Goal: Check status: Check status

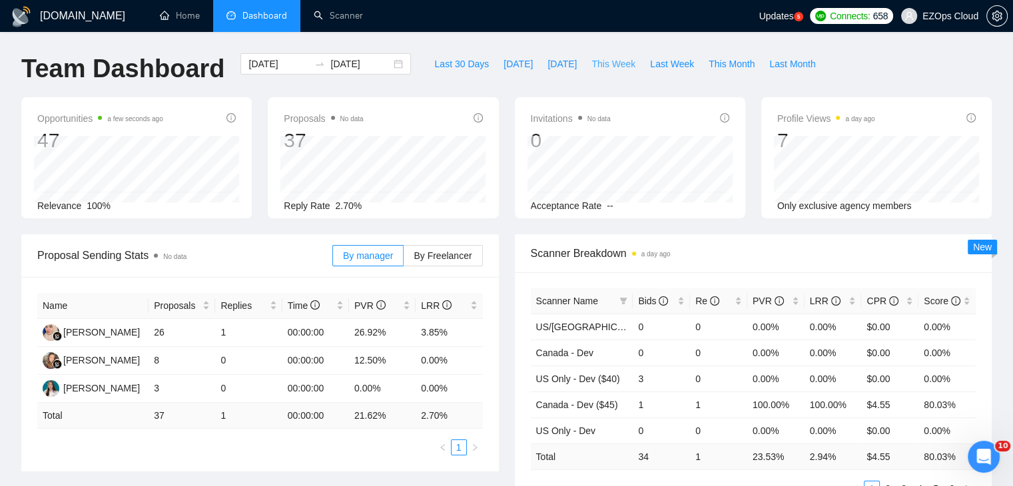
click at [597, 59] on span "This Week" at bounding box center [613, 64] width 44 height 15
type input "[DATE]"
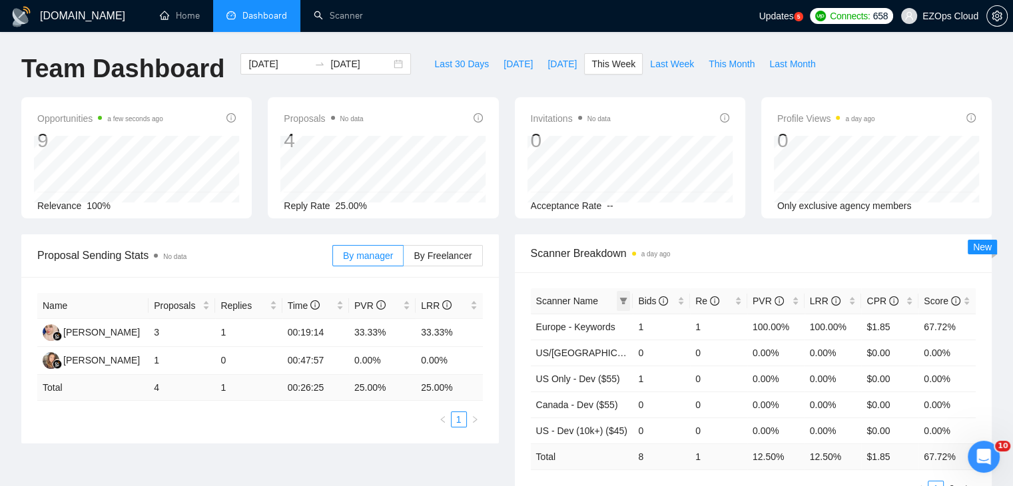
click at [621, 294] on span at bounding box center [623, 301] width 13 height 20
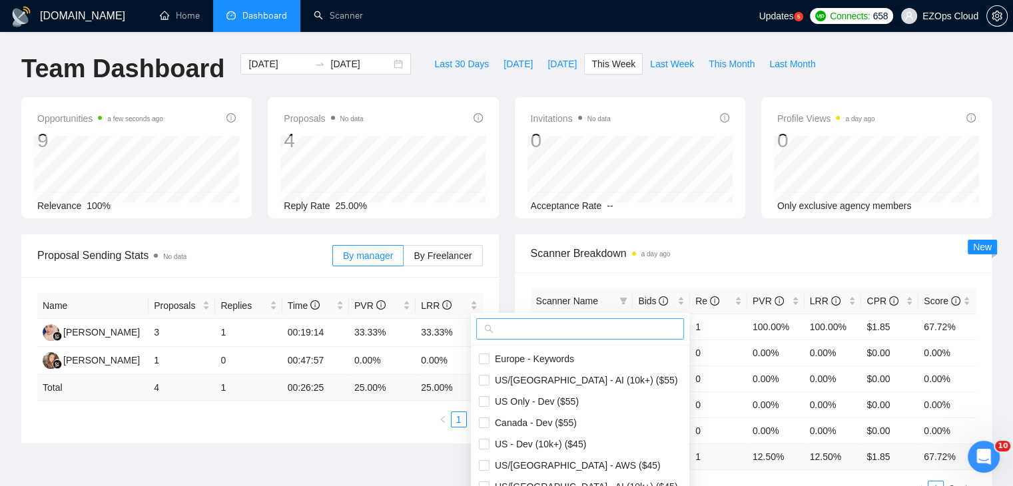
click at [571, 320] on span at bounding box center [580, 328] width 208 height 21
click at [577, 325] on input "text" at bounding box center [586, 329] width 180 height 15
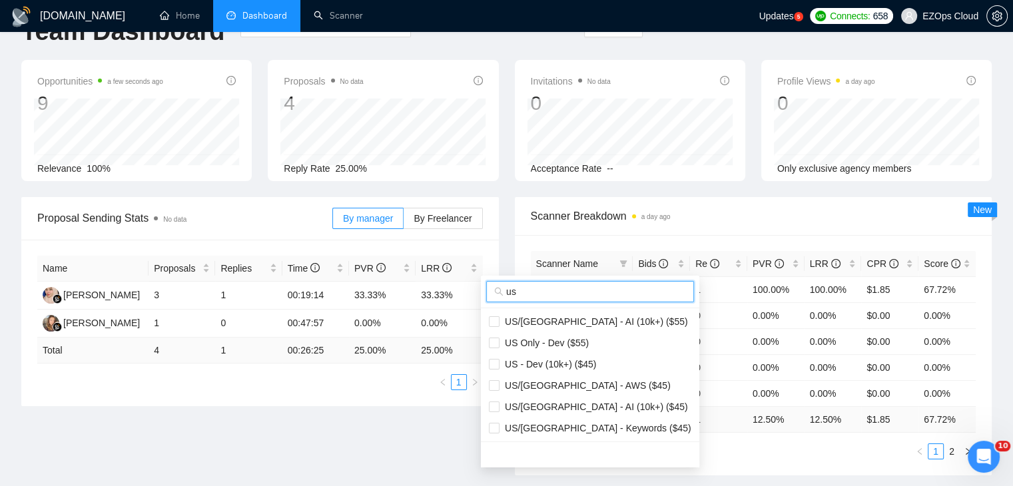
scroll to position [67, 0]
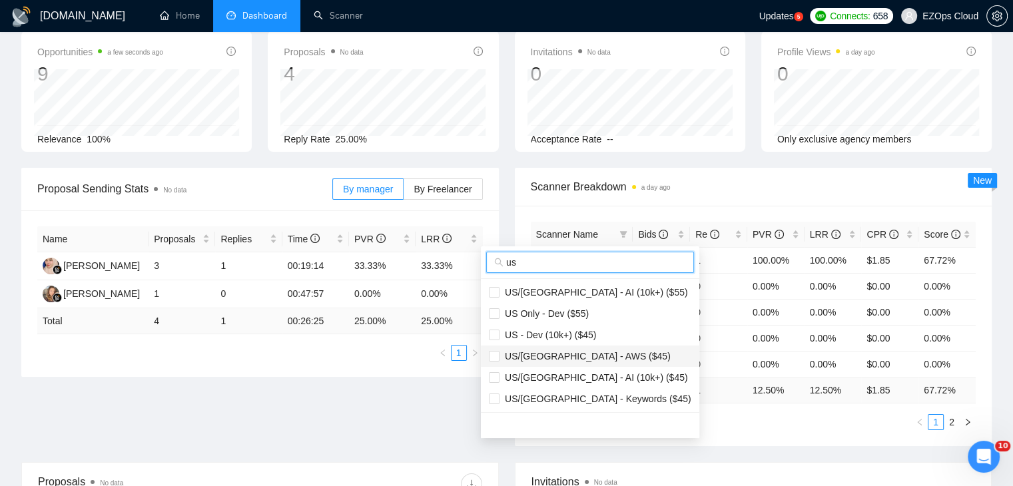
type input "us"
click at [573, 358] on span "US/[GEOGRAPHIC_DATA] - AWS ($45)" at bounding box center [584, 356] width 171 height 11
checkbox input "true"
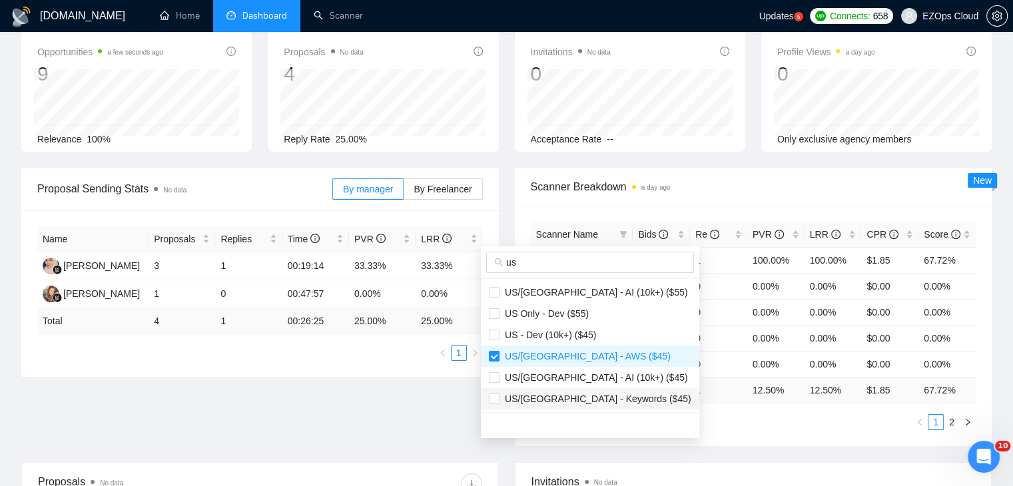
click at [579, 399] on span "US/[GEOGRAPHIC_DATA] - Keywords ($45)" at bounding box center [595, 399] width 192 height 11
checkbox input "true"
click at [714, 425] on main "Team Dashboard [DATE] [DATE] Last 30 Days [DATE] [DATE] This Week Last Week Thi…" at bounding box center [506, 362] width 970 height 750
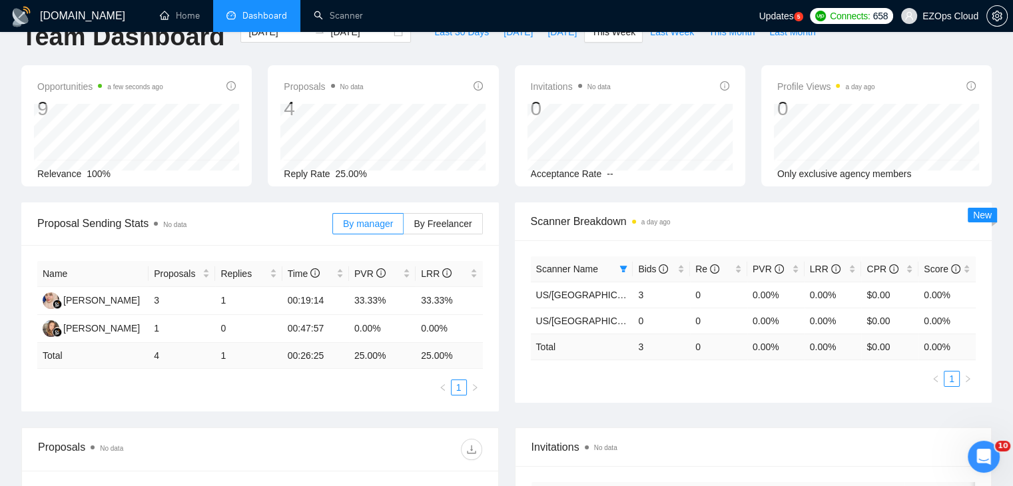
scroll to position [0, 0]
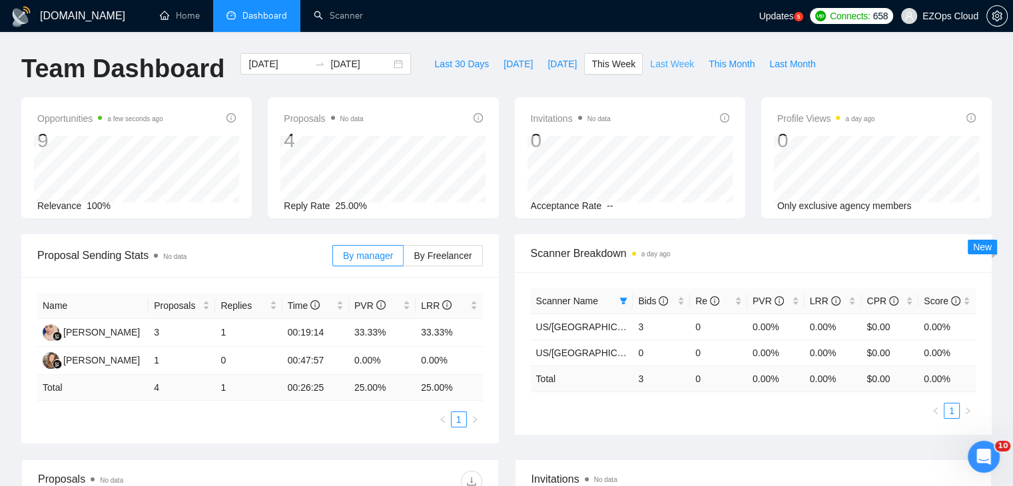
click at [675, 66] on span "Last Week" at bounding box center [672, 64] width 44 height 15
type input "[DATE]"
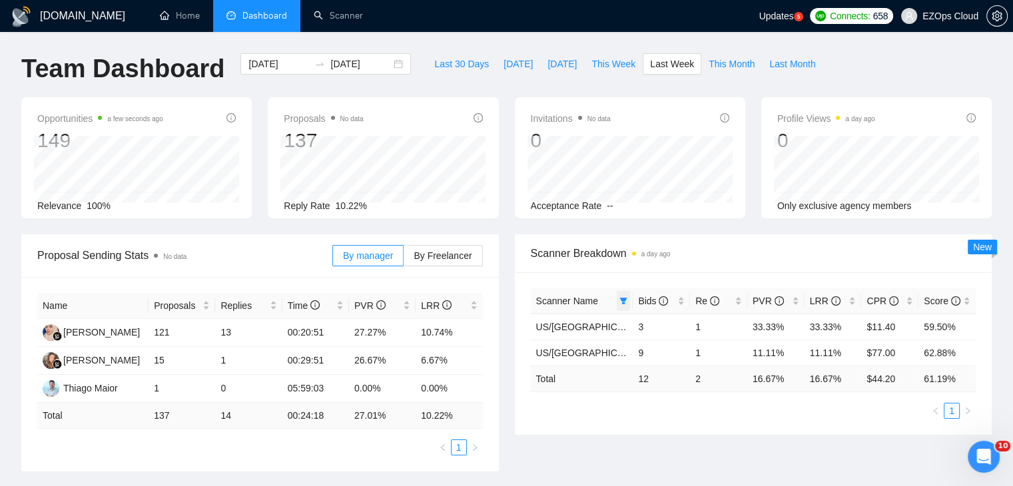
click at [619, 298] on icon "filter" at bounding box center [623, 301] width 8 height 8
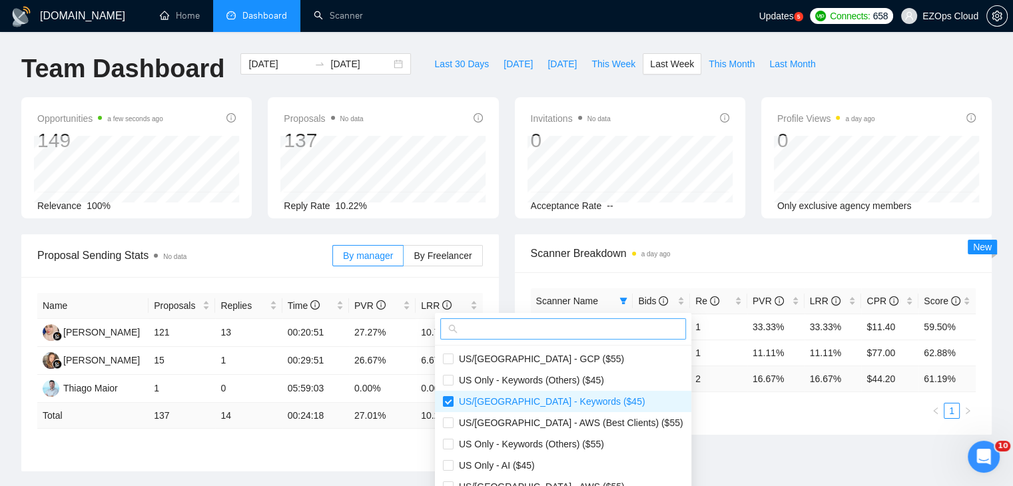
click at [535, 324] on input "text" at bounding box center [569, 329] width 218 height 15
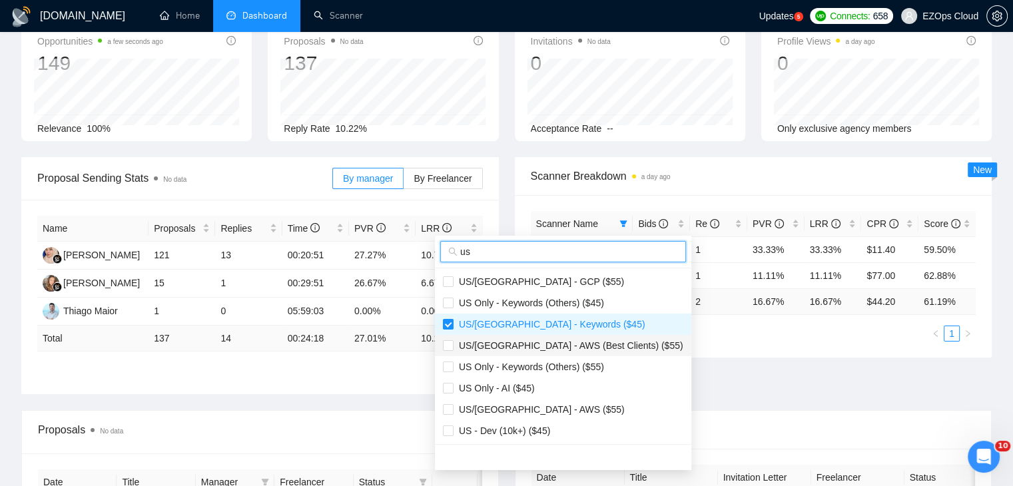
scroll to position [133, 0]
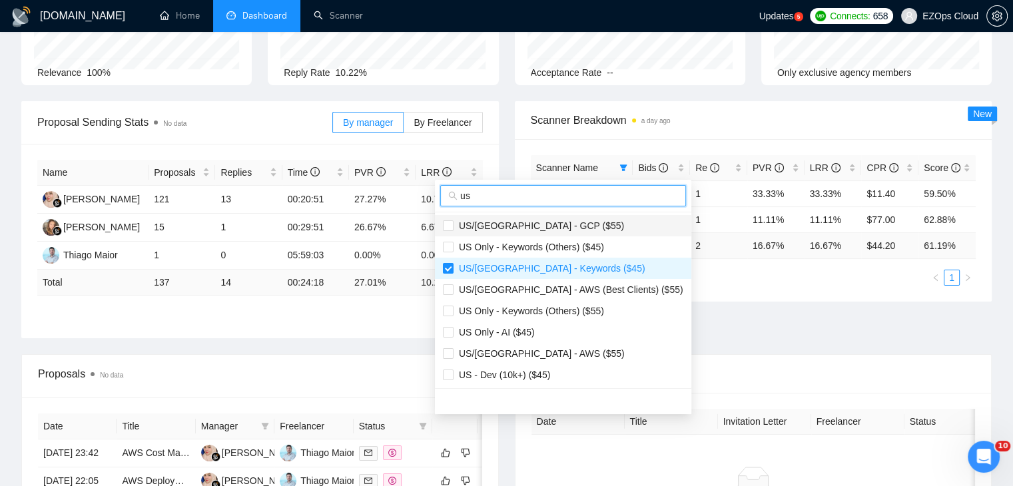
type input "us"
click at [543, 224] on span "US/[GEOGRAPHIC_DATA] - GCP ($55)" at bounding box center [539, 225] width 170 height 11
checkbox input "true"
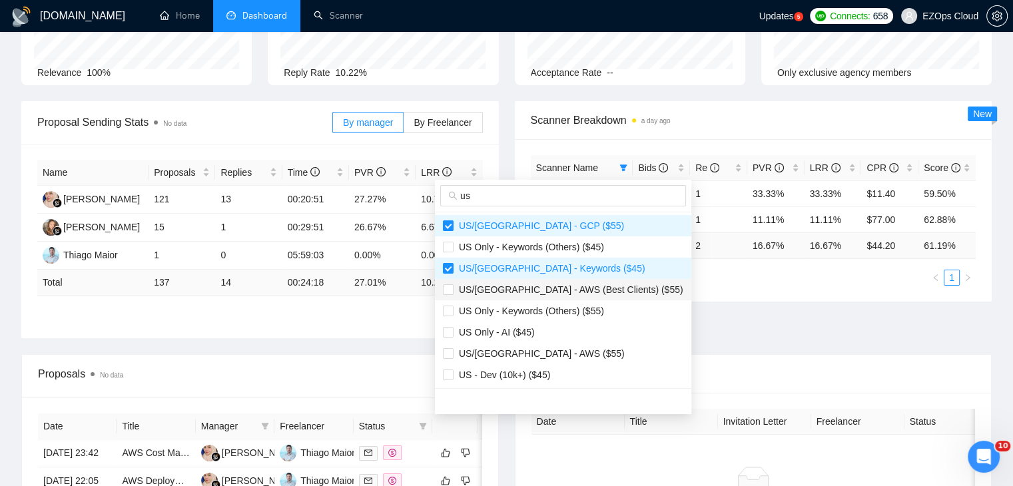
click at [539, 285] on span "US/[GEOGRAPHIC_DATA] - AWS (Best Clients) ($55)" at bounding box center [569, 289] width 230 height 11
checkbox input "true"
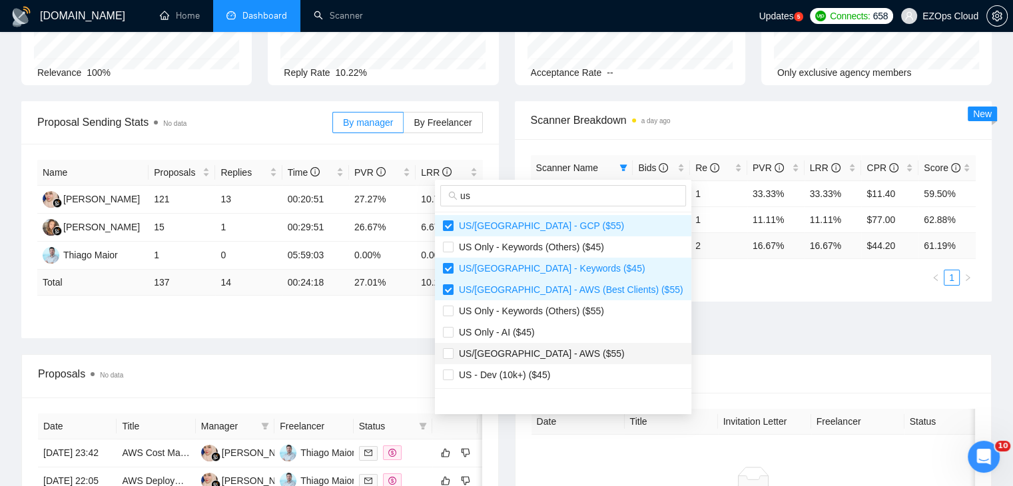
click at [553, 355] on span "US/[GEOGRAPHIC_DATA] - AWS ($55)" at bounding box center [539, 353] width 171 height 11
checkbox input "true"
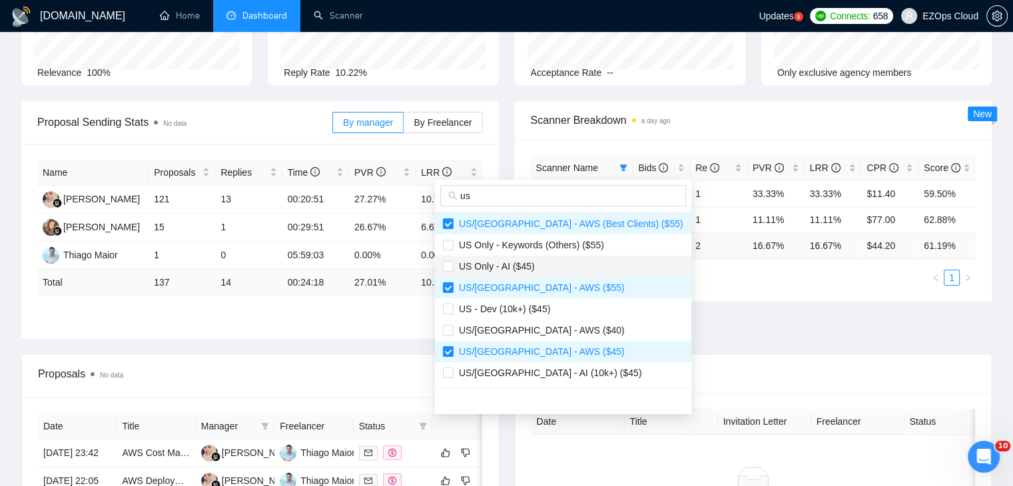
scroll to position [67, 0]
click at [556, 331] on span "US/[GEOGRAPHIC_DATA] - AWS ($40)" at bounding box center [563, 329] width 240 height 15
checkbox input "true"
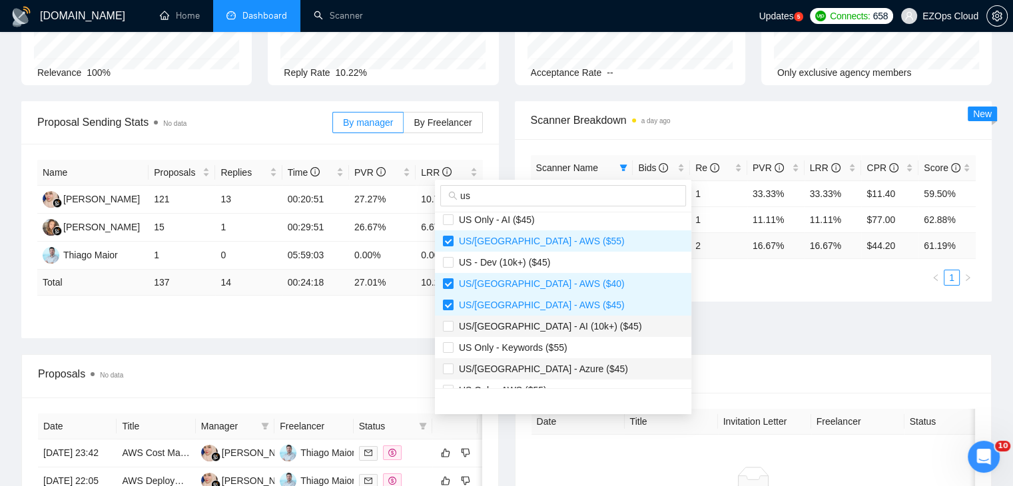
scroll to position [133, 0]
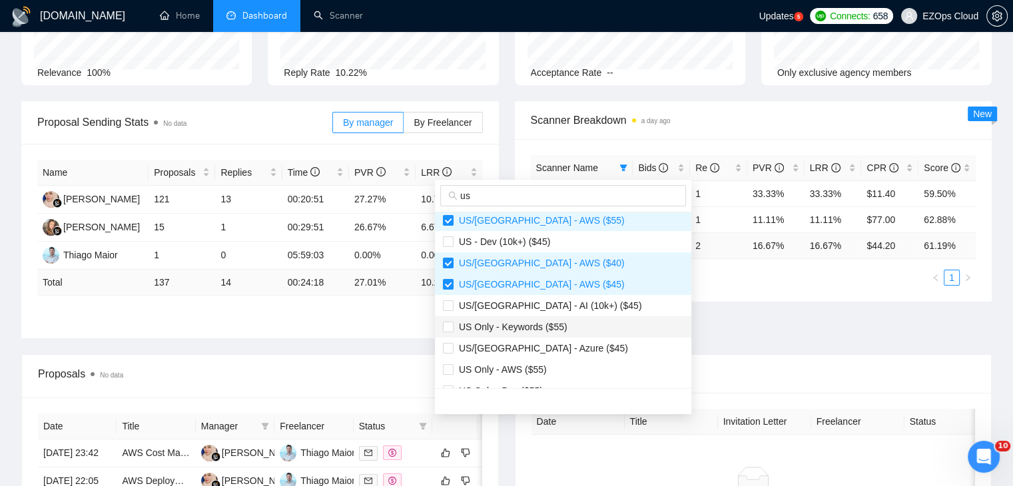
click at [557, 328] on span "US Only - Keywords ($55)" at bounding box center [511, 327] width 114 height 11
checkbox input "true"
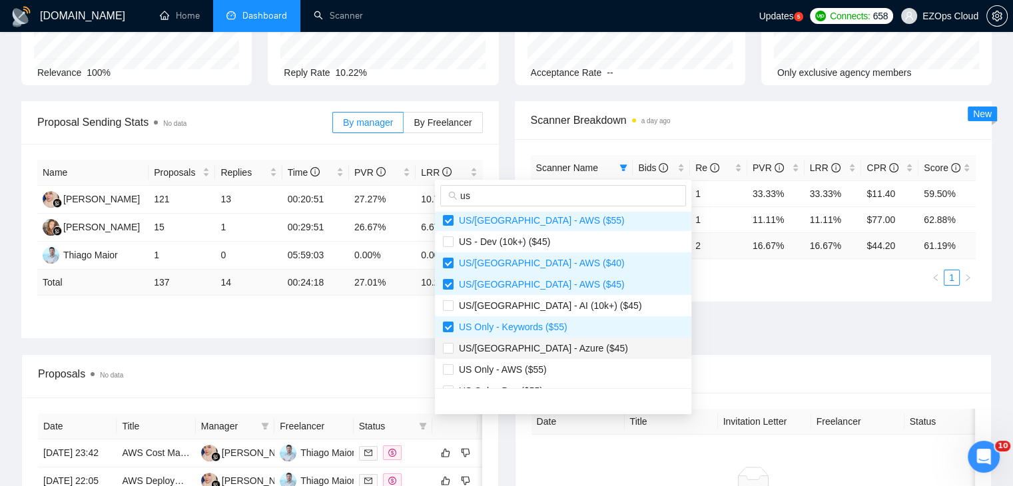
click at [563, 342] on span "US/[GEOGRAPHIC_DATA] - Azure ($45)" at bounding box center [563, 348] width 240 height 15
click at [559, 355] on li "US/[GEOGRAPHIC_DATA] - Azure ($45)" at bounding box center [563, 348] width 256 height 21
click at [549, 355] on li "US/[GEOGRAPHIC_DATA] - Azure ($45)" at bounding box center [563, 348] width 256 height 21
checkbox input "true"
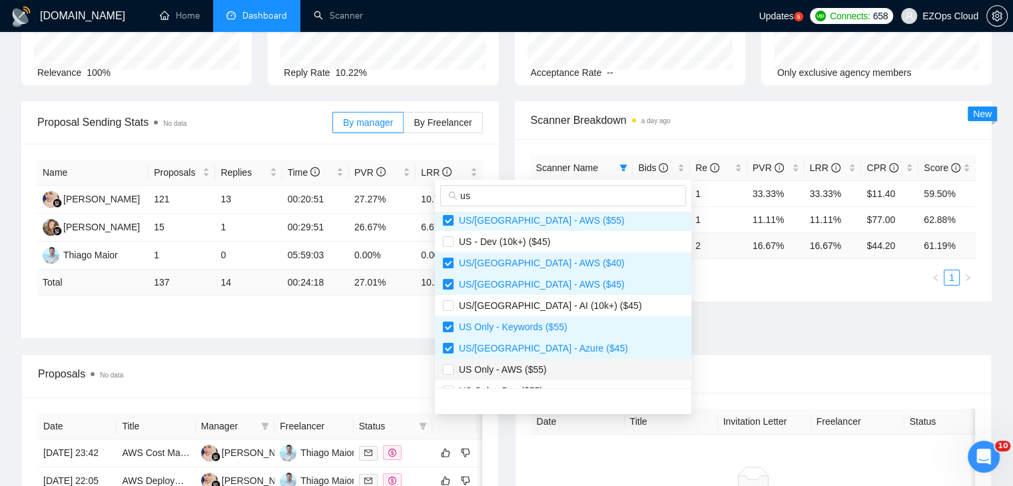
click at [568, 373] on span "US Only - AWS ($55)" at bounding box center [563, 369] width 240 height 15
checkbox input "true"
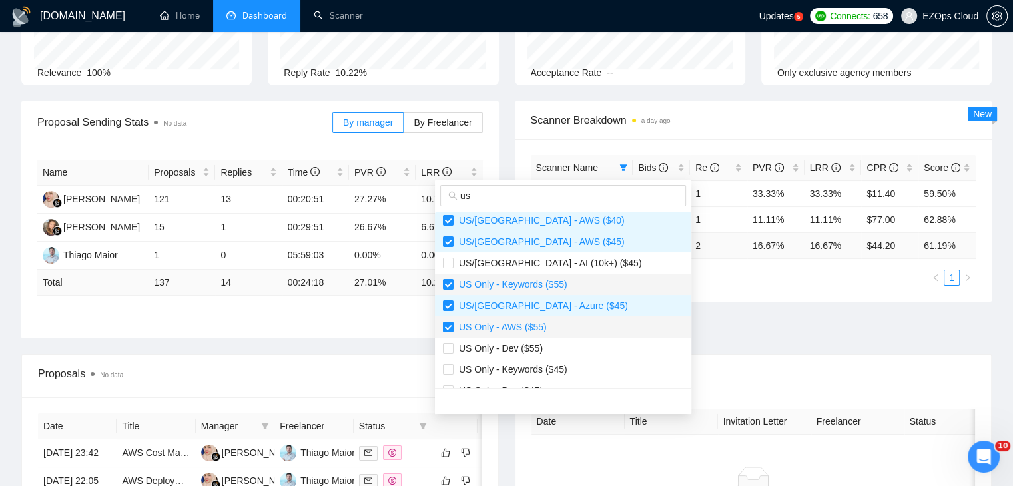
scroll to position [200, 0]
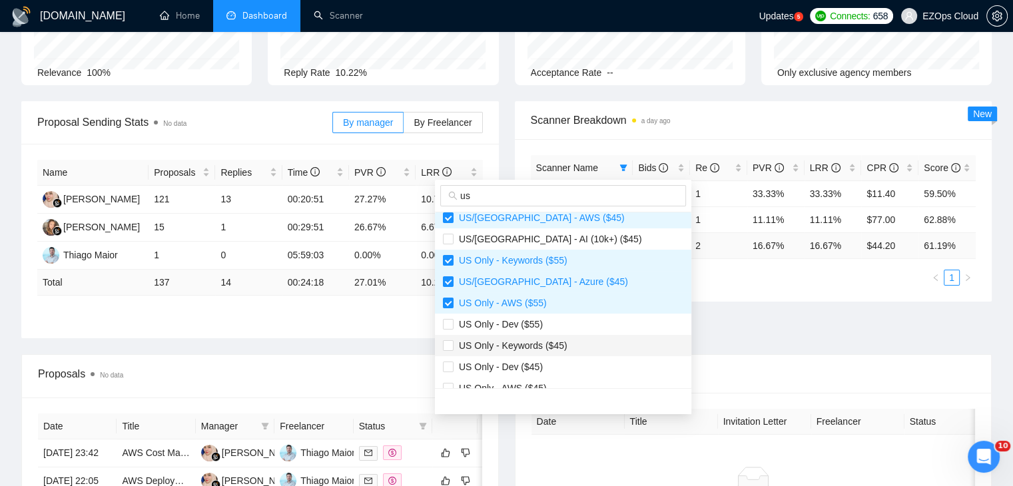
click at [535, 346] on span "US Only - Keywords ($45)" at bounding box center [511, 345] width 114 height 11
checkbox input "true"
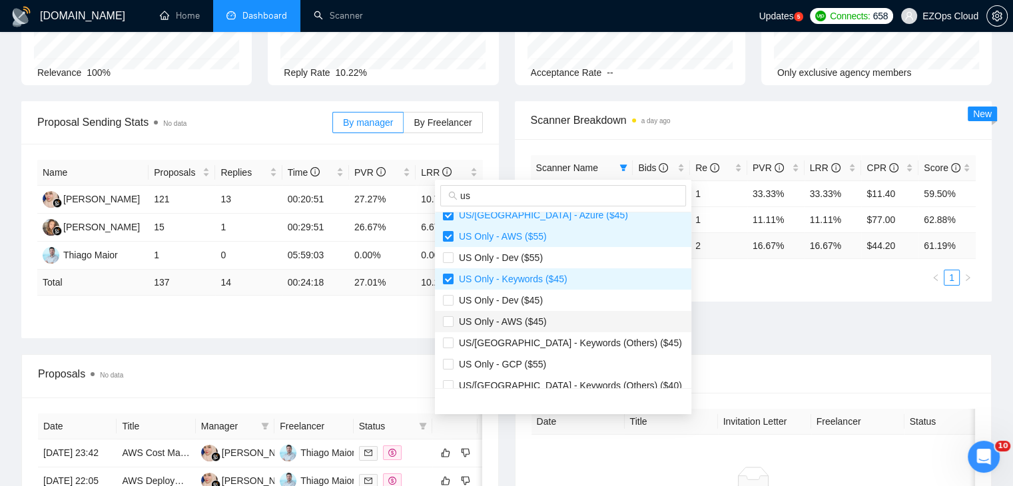
click at [538, 323] on span "US Only - AWS ($45)" at bounding box center [500, 321] width 93 height 11
checkbox input "true"
click at [554, 369] on span "US Only - GCP ($55)" at bounding box center [563, 364] width 240 height 15
checkbox input "true"
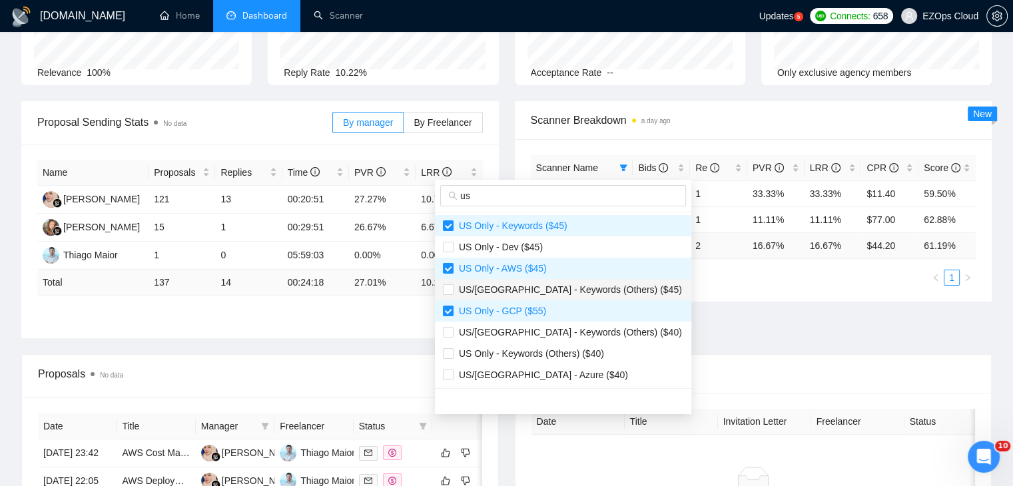
scroll to position [400, 0]
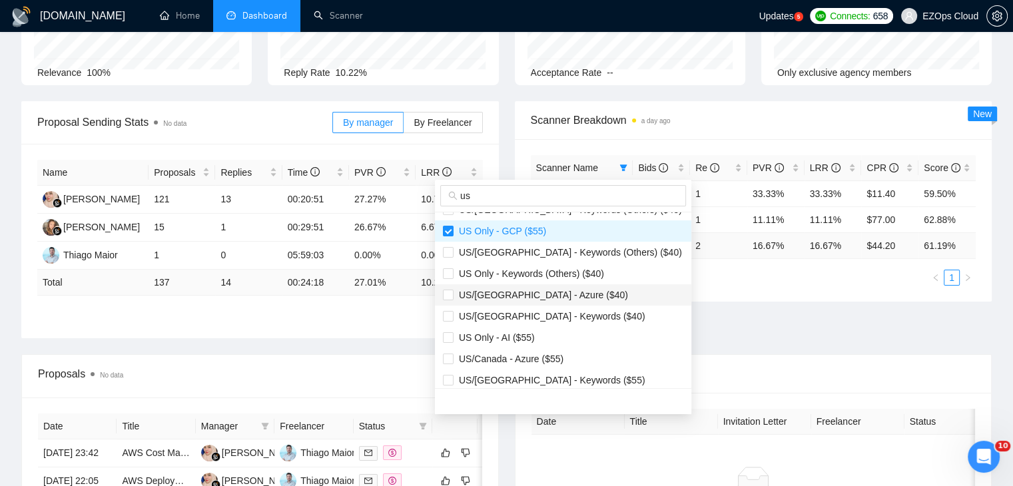
click at [529, 293] on span "US/[GEOGRAPHIC_DATA] - Azure ($40)" at bounding box center [541, 295] width 174 height 11
checkbox input "true"
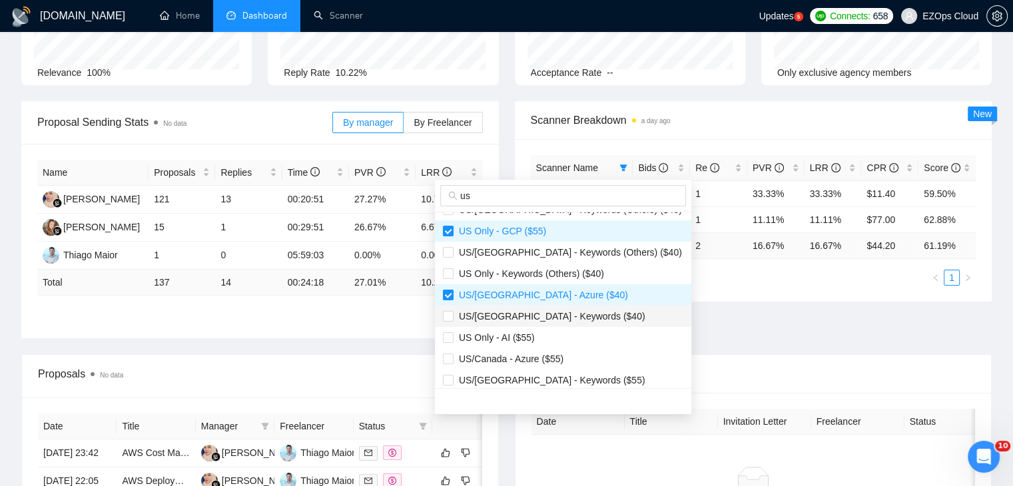
click at [542, 321] on span "US/[GEOGRAPHIC_DATA] - Keywords ($40)" at bounding box center [550, 316] width 192 height 11
checkbox input "true"
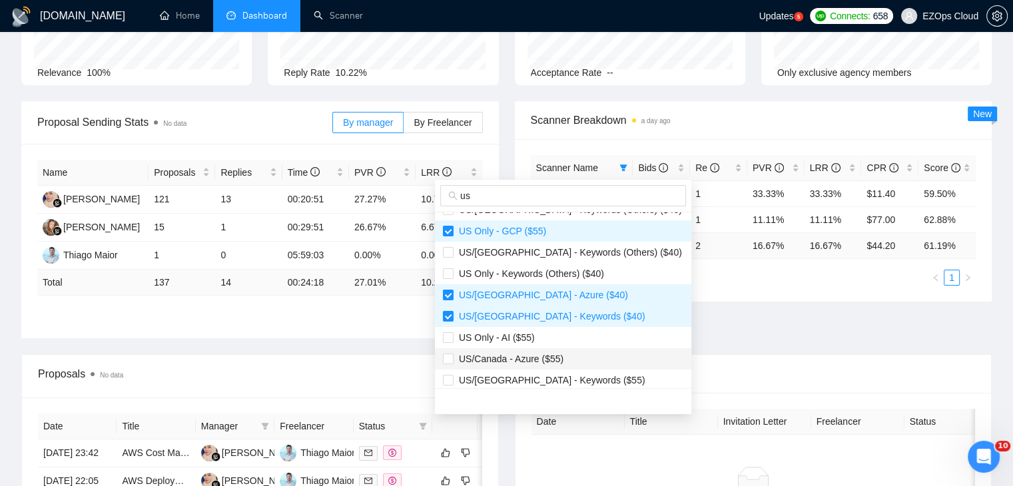
click at [549, 354] on span "US/Canada - Azure ($55)" at bounding box center [509, 359] width 110 height 11
checkbox input "true"
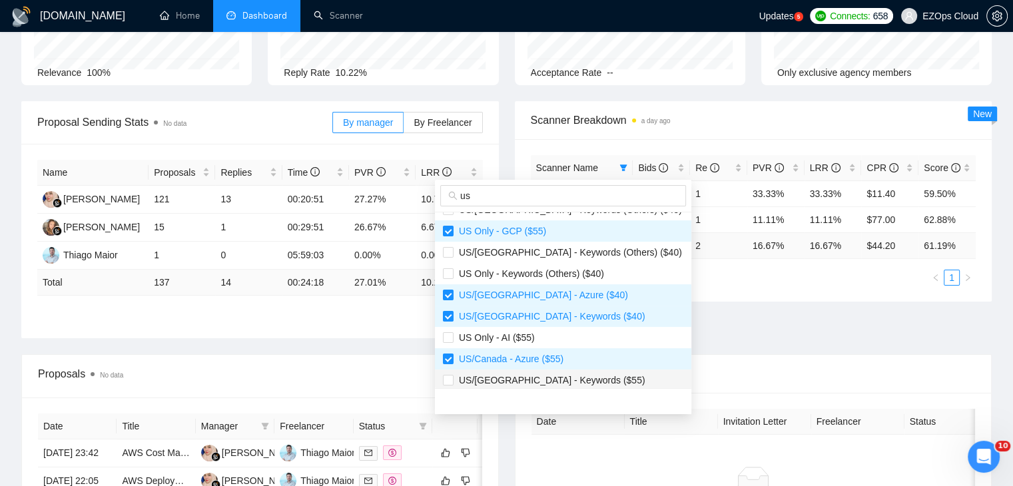
click at [570, 380] on span "US/[GEOGRAPHIC_DATA] - Keywords ($55)" at bounding box center [550, 380] width 192 height 11
checkbox input "true"
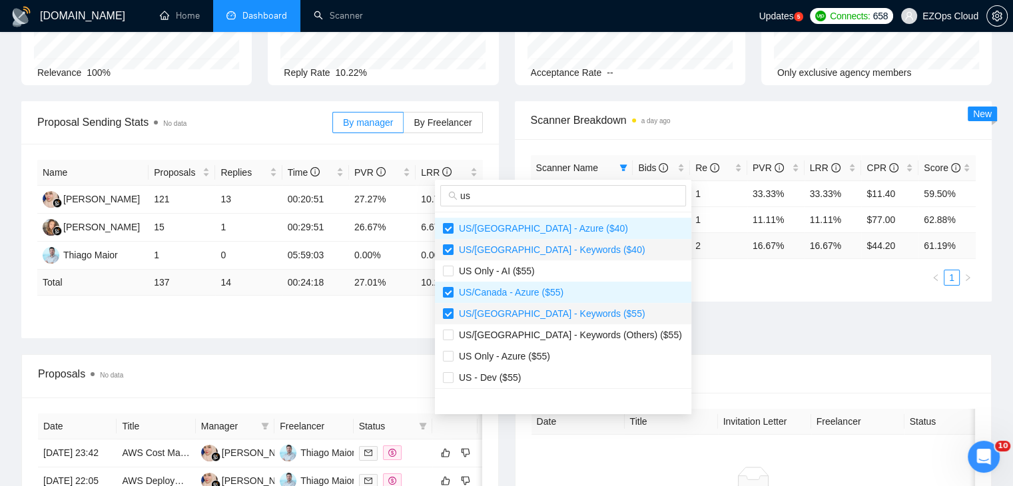
scroll to position [490, 0]
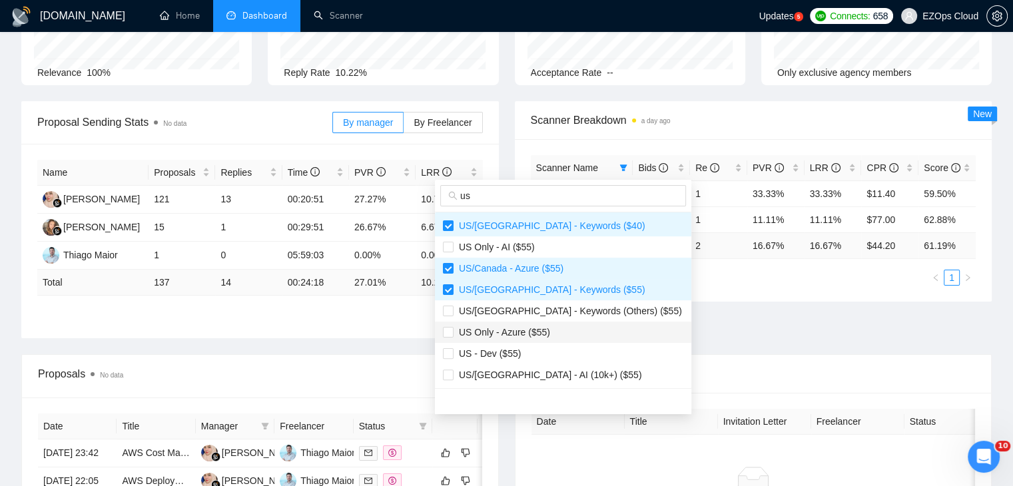
click at [550, 331] on span "US Only - Azure ($55)" at bounding box center [563, 332] width 240 height 15
checkbox input "true"
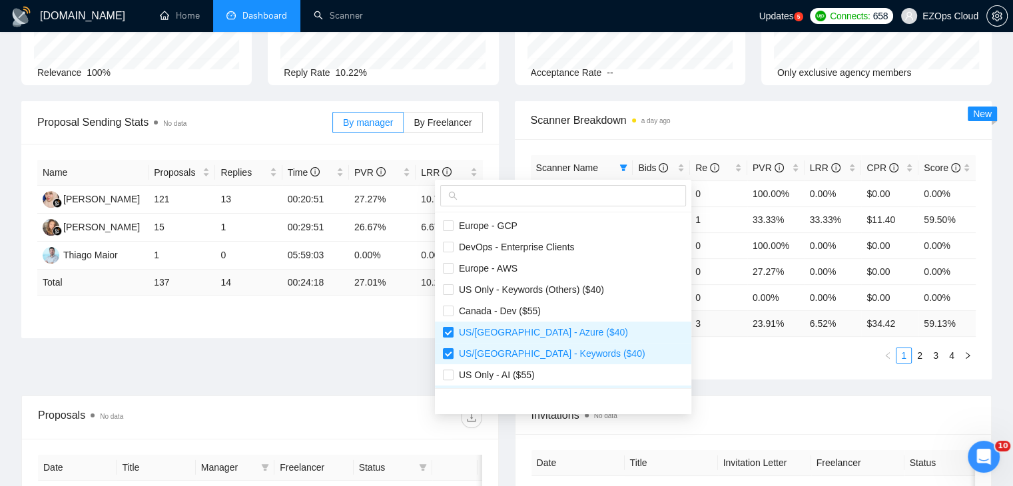
click at [733, 339] on div "Proposal Sending Stats No data By manager By Freelancer Name Proposals Replies …" at bounding box center [506, 248] width 986 height 294
